Goal: Task Accomplishment & Management: Use online tool/utility

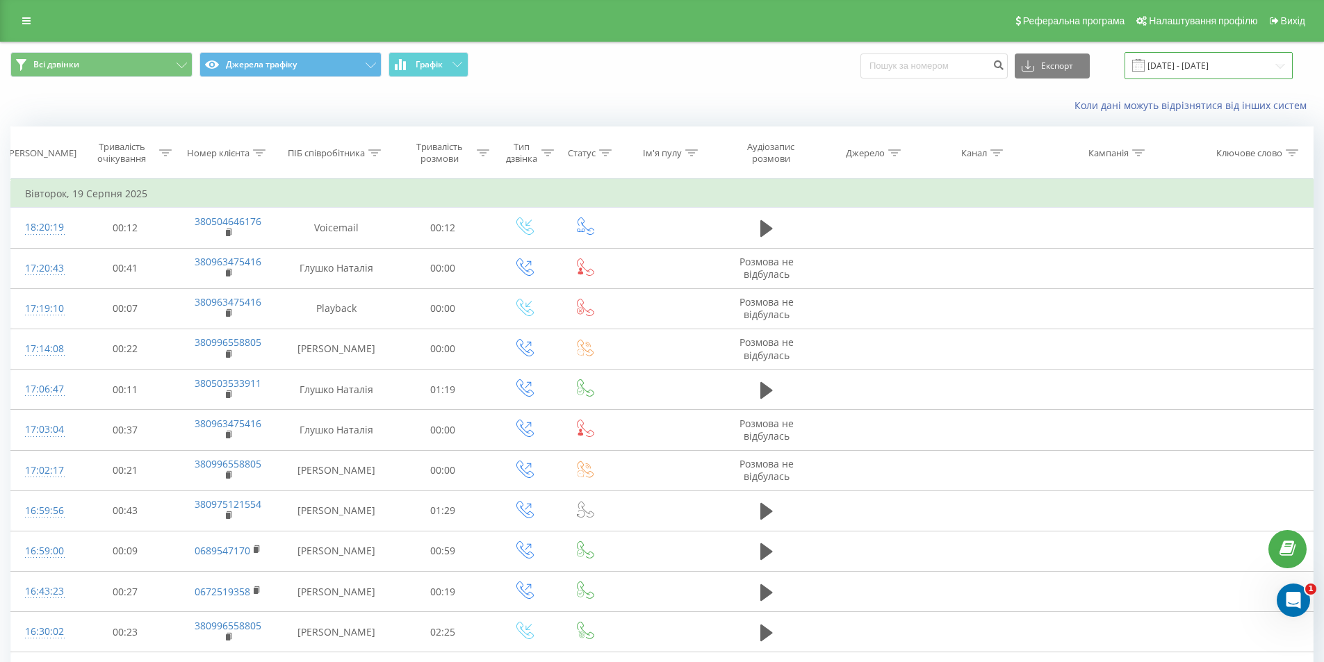
click at [1237, 69] on input "[DATE] - [DATE]" at bounding box center [1209, 65] width 168 height 27
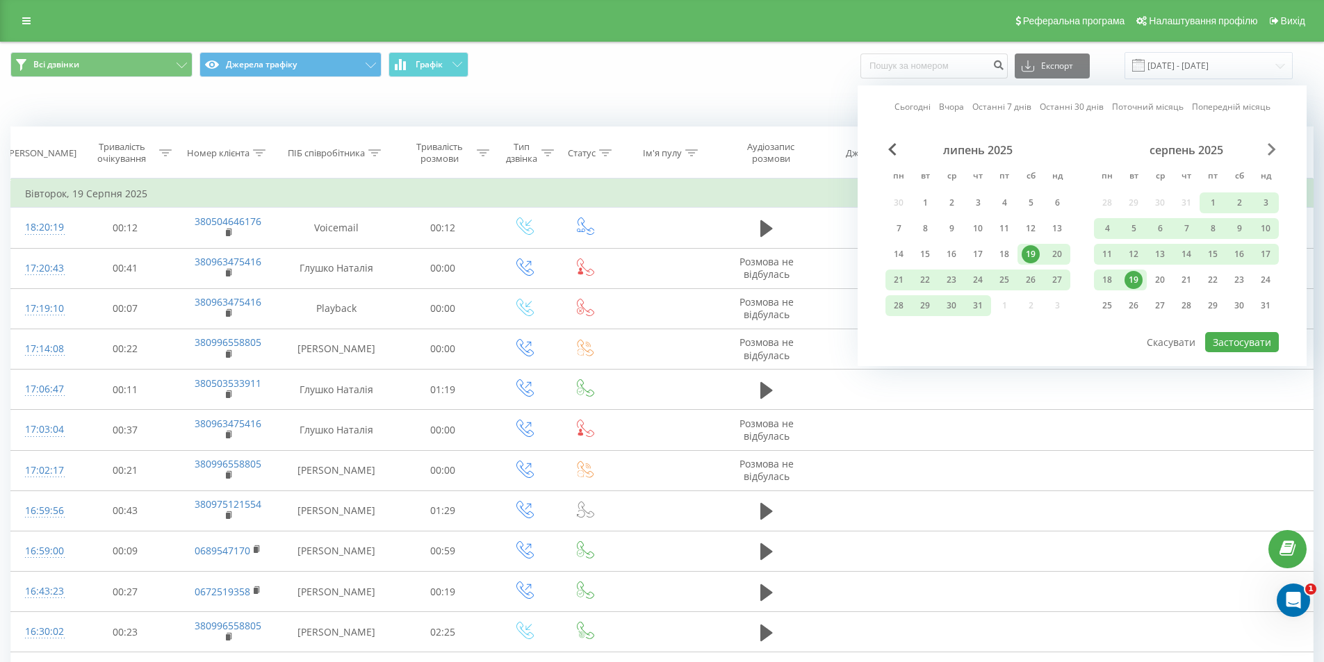
click at [1269, 149] on span "Next Month" at bounding box center [1272, 149] width 8 height 13
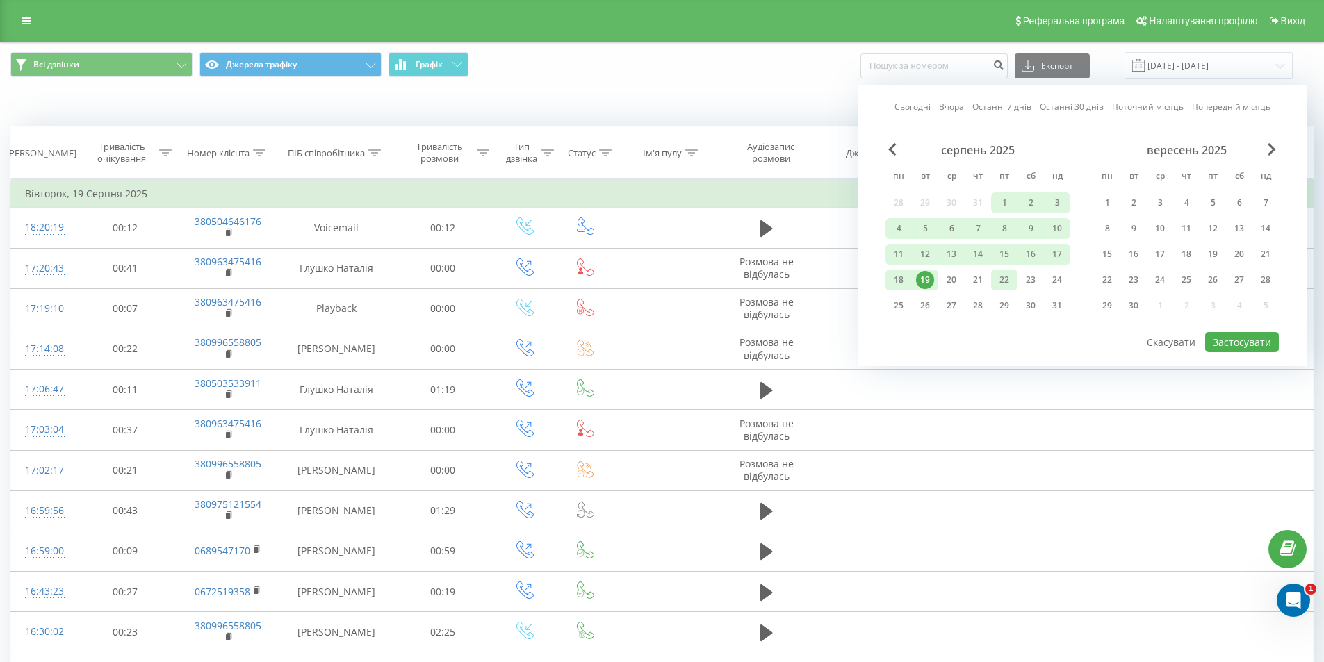
click at [1006, 277] on div "22" at bounding box center [1004, 280] width 18 height 18
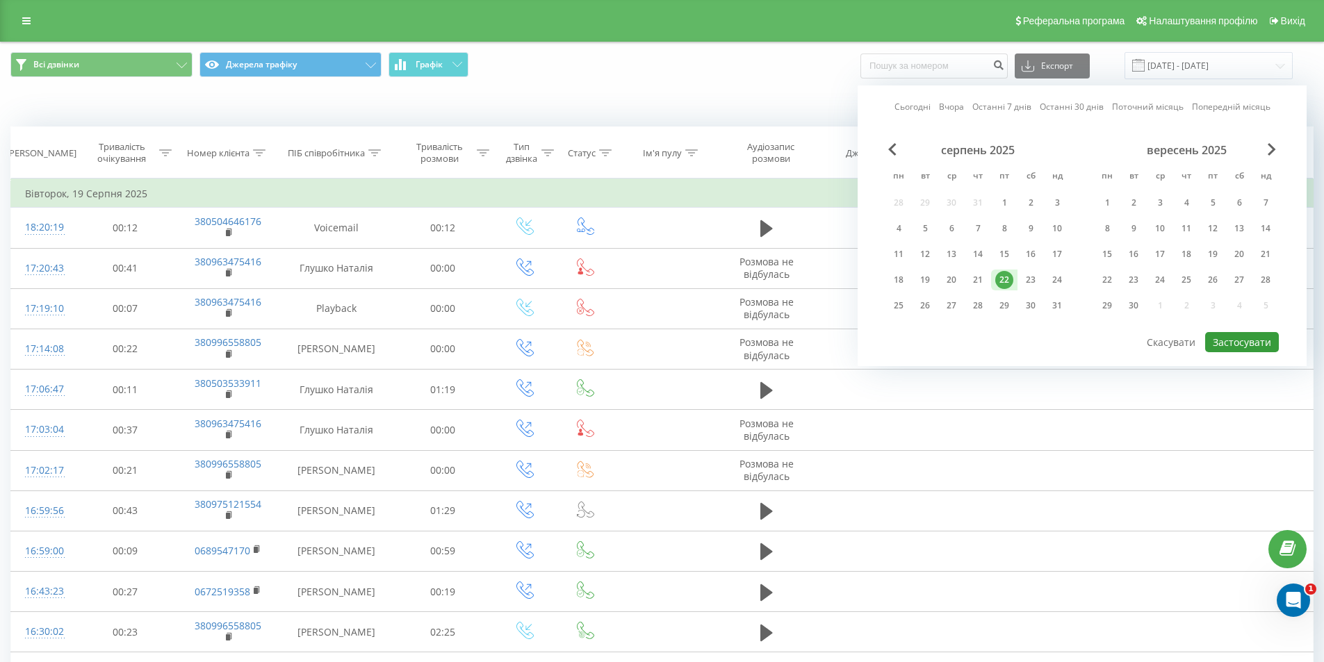
click at [1237, 337] on button "Застосувати" at bounding box center [1242, 342] width 74 height 20
type input "[DATE] - [DATE]"
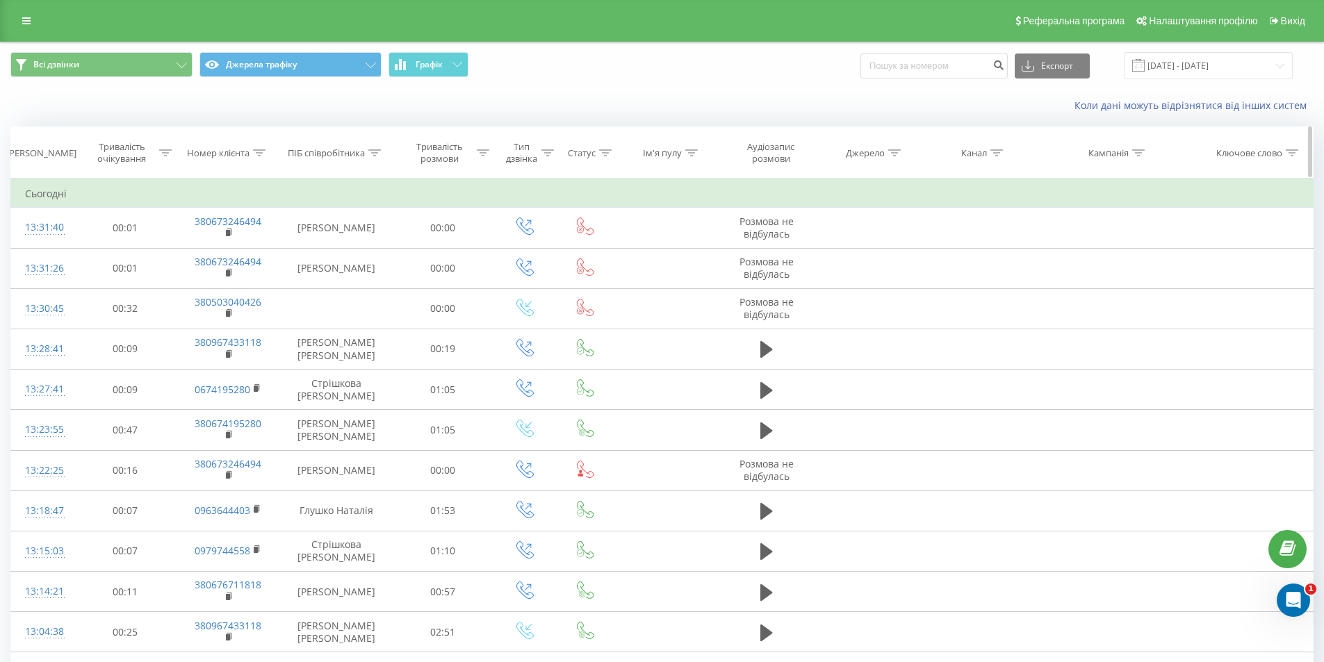
click at [541, 152] on icon at bounding box center [547, 152] width 13 height 7
click at [542, 153] on icon at bounding box center [547, 152] width 13 height 7
click at [930, 62] on input at bounding box center [934, 66] width 147 height 25
paste input "380991423698"
type input "380991423698"
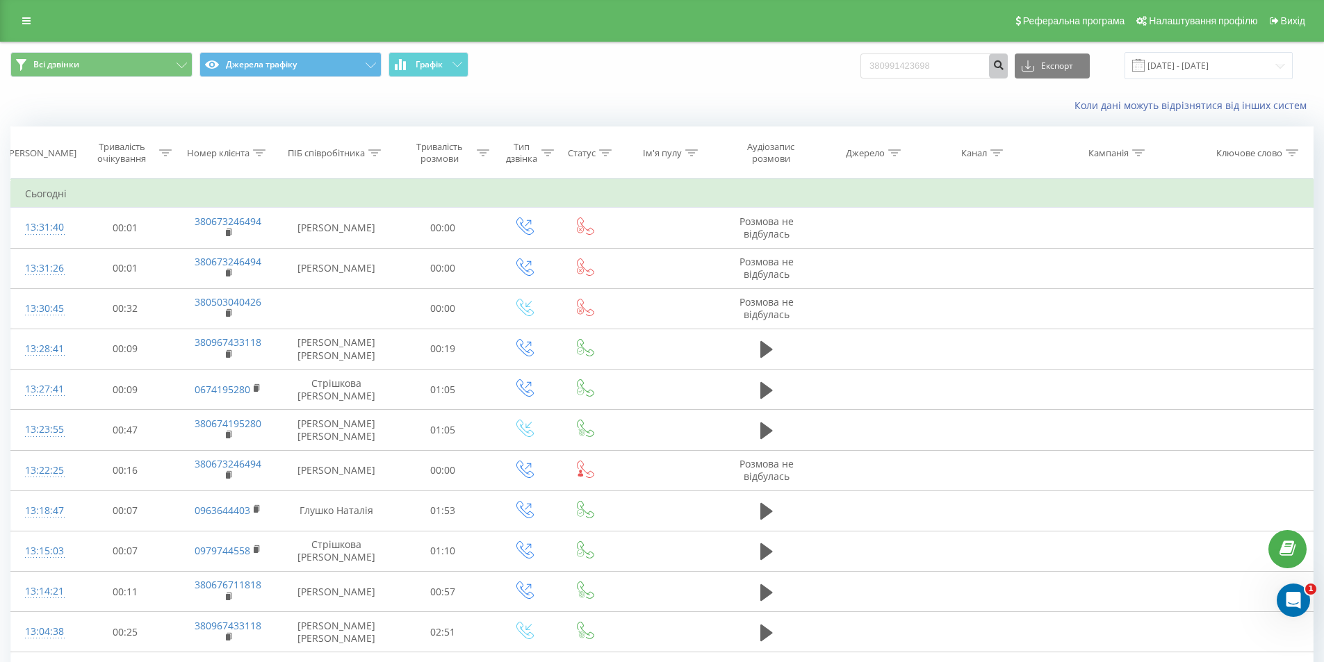
click at [1008, 73] on button "submit" at bounding box center [998, 66] width 19 height 25
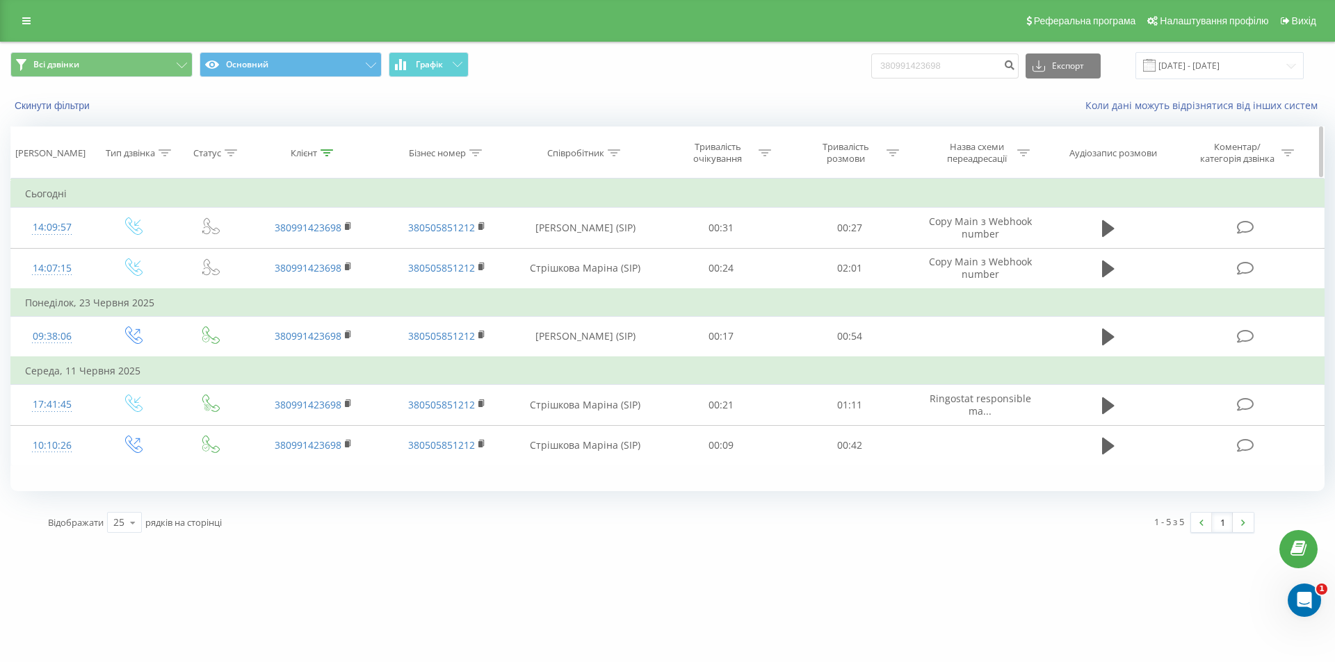
click at [1104, 136] on th "Аудіозапис розмови" at bounding box center [1108, 152] width 123 height 51
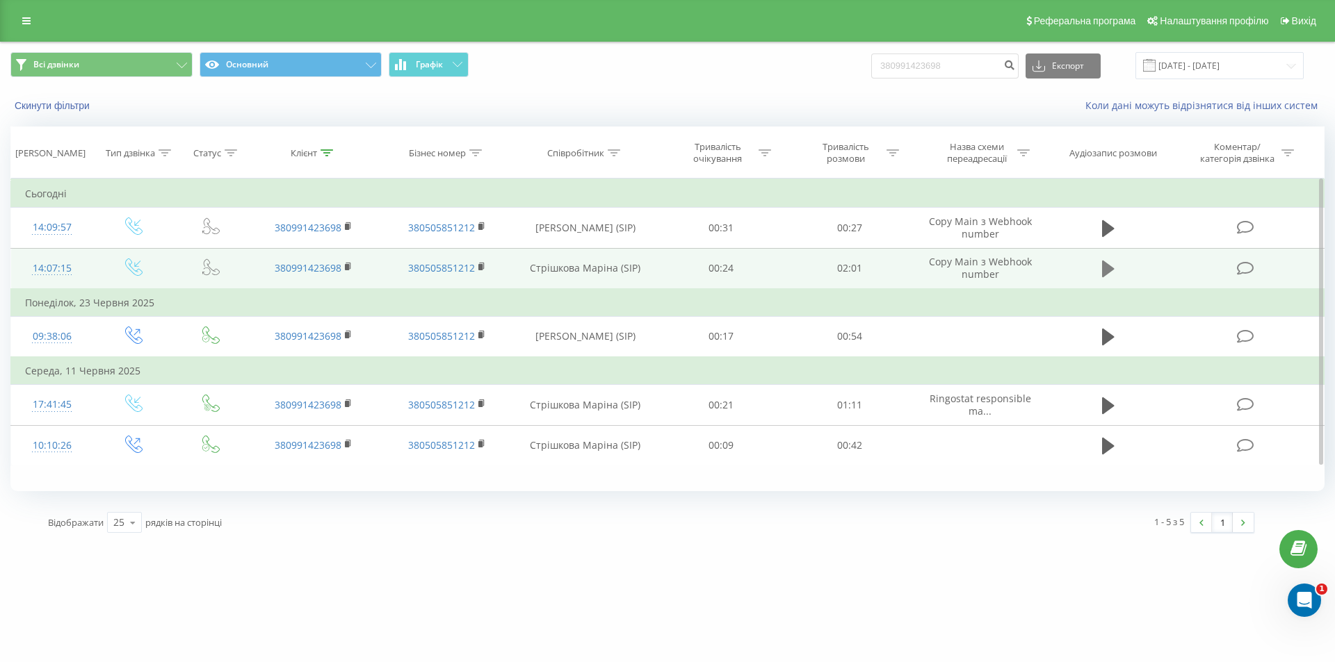
click at [1102, 263] on icon at bounding box center [1108, 269] width 13 height 17
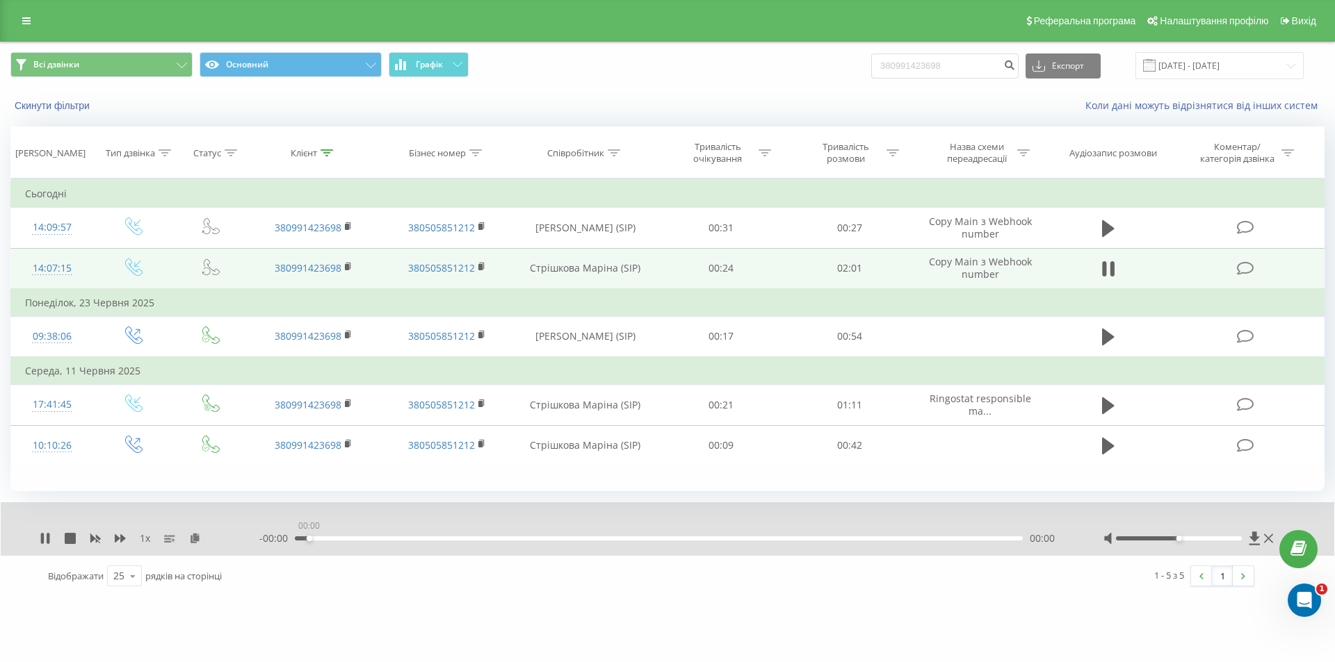
click at [313, 539] on div "00:00" at bounding box center [659, 539] width 728 height 4
click at [347, 539] on div "00:01" at bounding box center [659, 539] width 728 height 4
click at [306, 541] on div "00:01" at bounding box center [659, 539] width 728 height 4
click at [300, 538] on div "00:01" at bounding box center [659, 539] width 728 height 4
click at [442, 540] on div "00:24" at bounding box center [659, 539] width 728 height 4
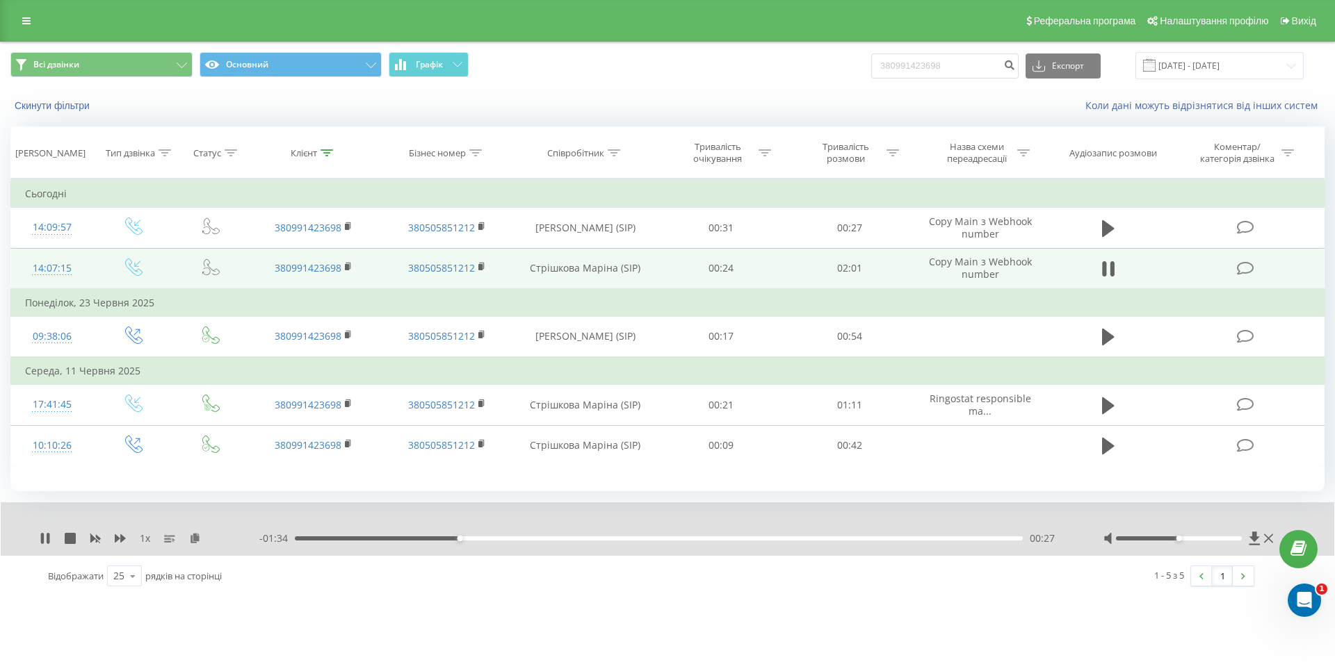
click at [1204, 537] on div at bounding box center [1179, 539] width 127 height 4
click at [486, 540] on div "00:32" at bounding box center [659, 539] width 728 height 4
click at [519, 538] on div "00:37" at bounding box center [659, 539] width 728 height 4
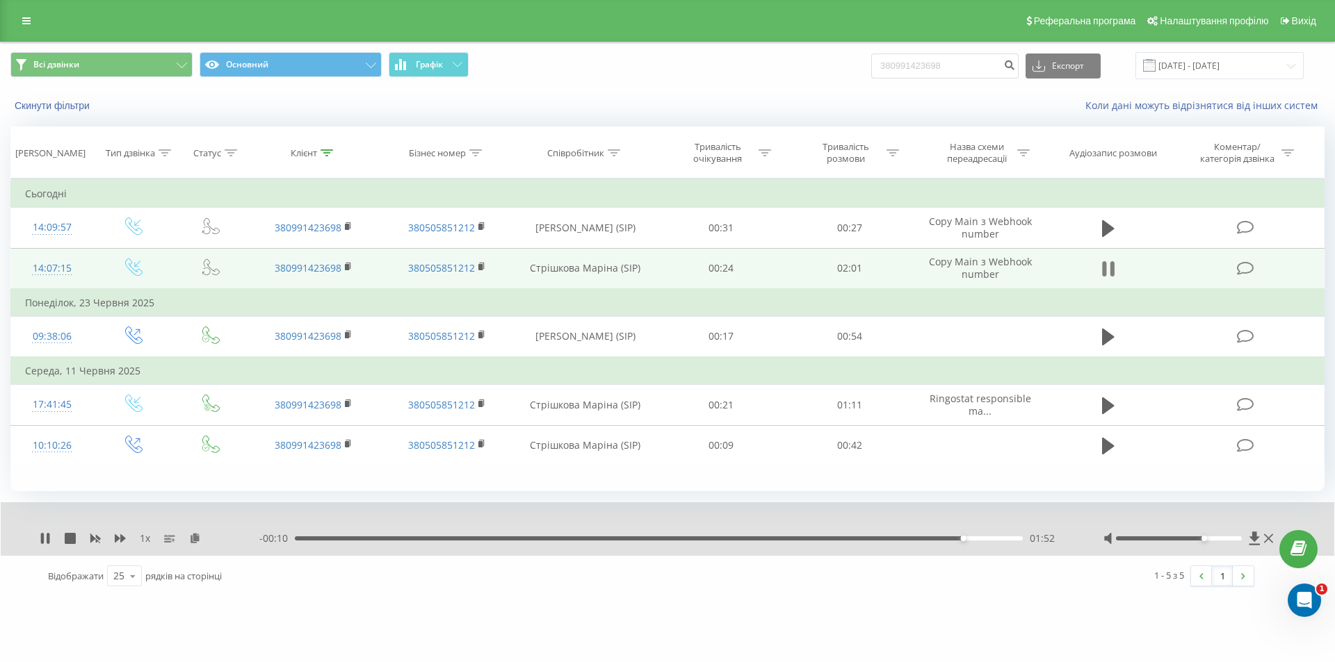
click at [1112, 263] on icon at bounding box center [1112, 268] width 4 height 15
